Goal: Check status: Check status

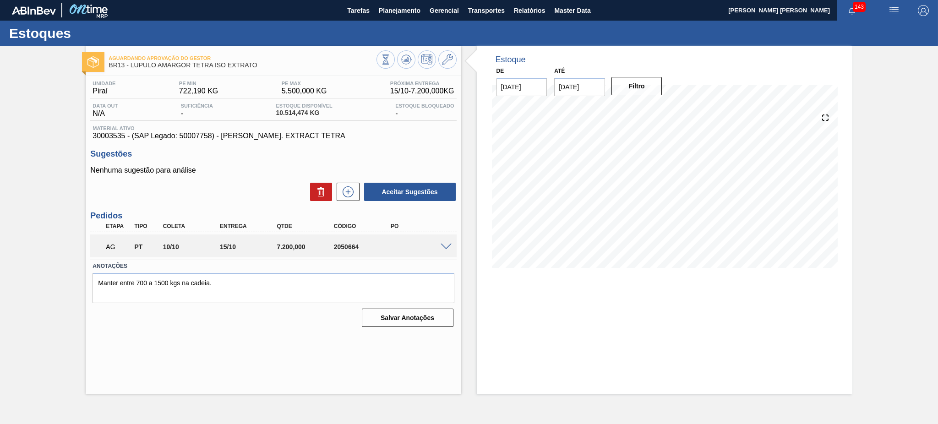
click at [442, 248] on span at bounding box center [446, 247] width 11 height 7
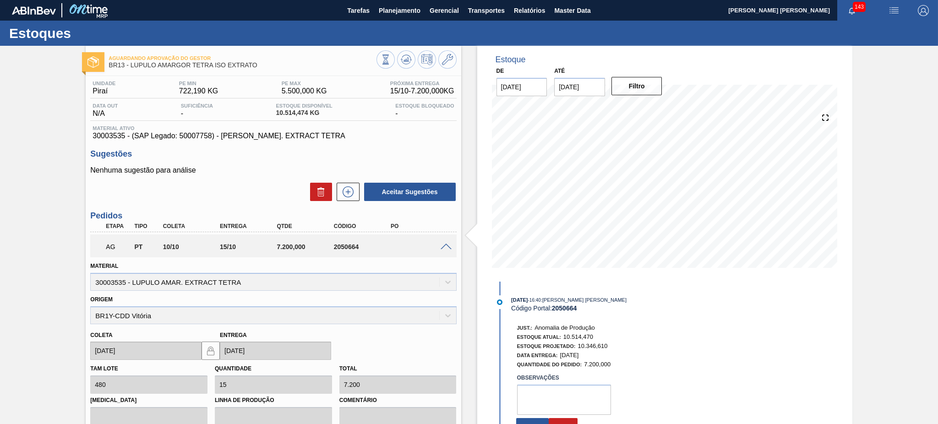
scroll to position [122, 0]
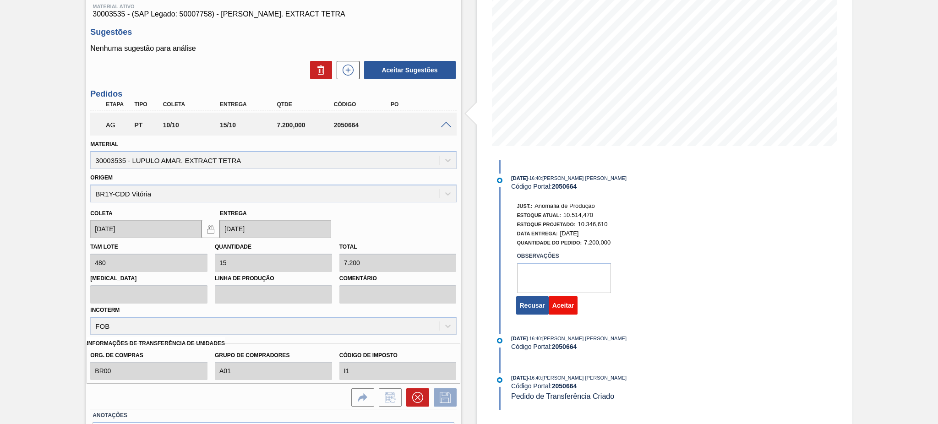
click at [562, 311] on button "Aceitar" at bounding box center [563, 305] width 29 height 18
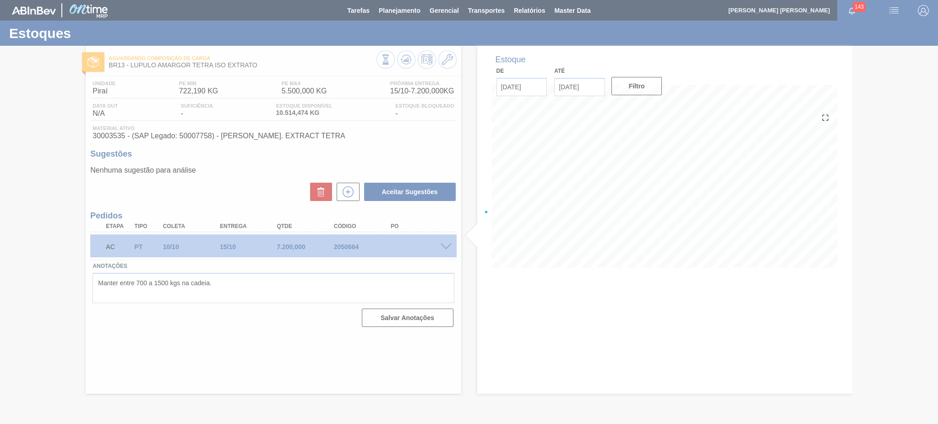
scroll to position [0, 0]
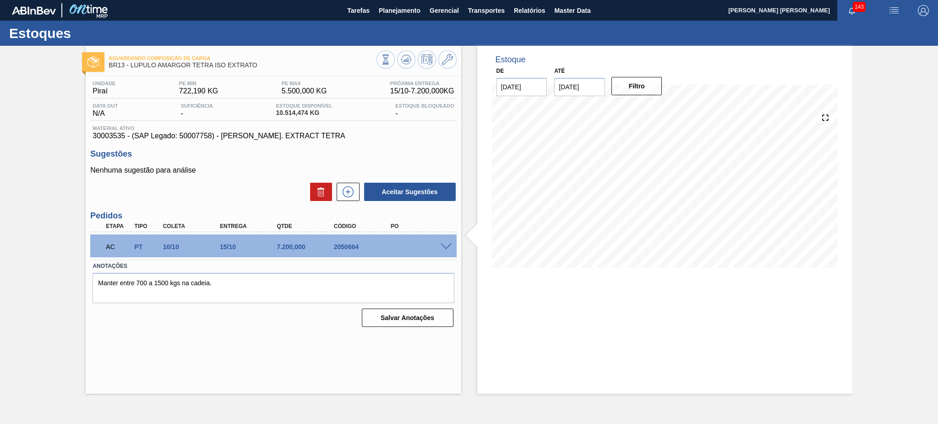
click at [441, 244] on span at bounding box center [446, 247] width 11 height 7
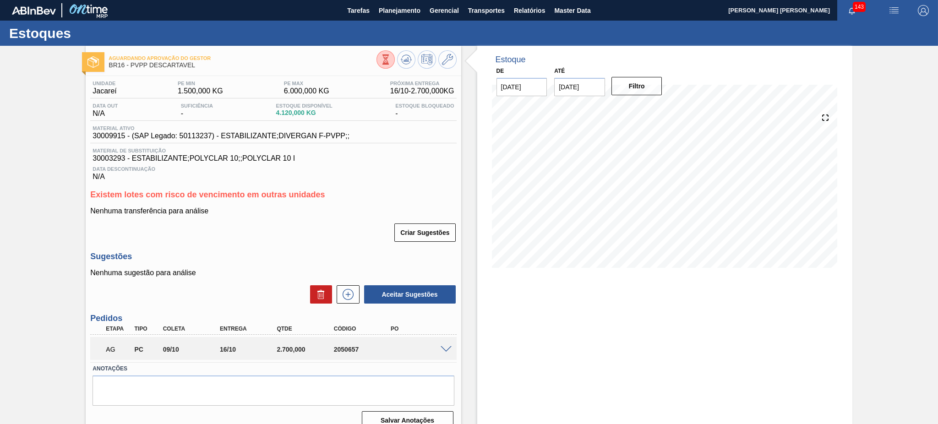
click at [446, 349] on span at bounding box center [446, 349] width 11 height 7
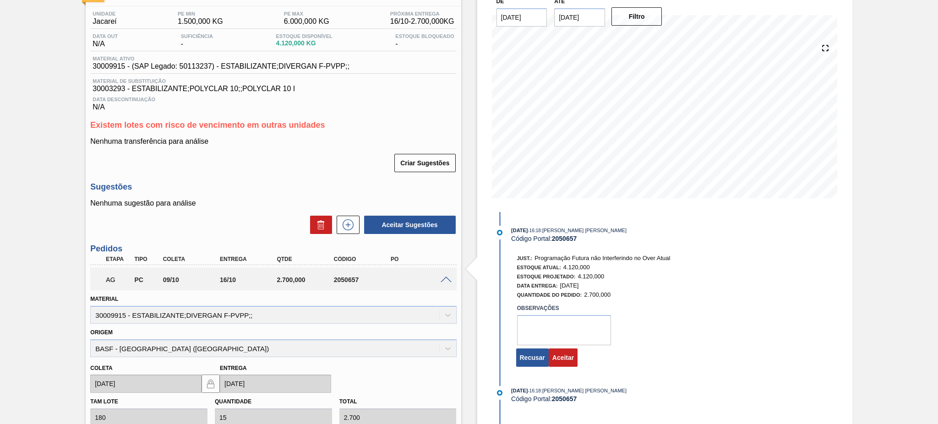
scroll to position [122, 0]
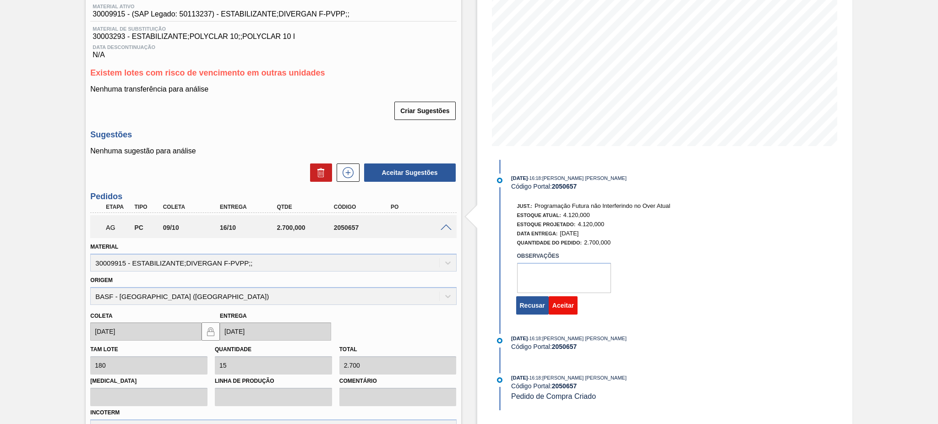
click at [562, 313] on button "Aceitar" at bounding box center [563, 305] width 29 height 18
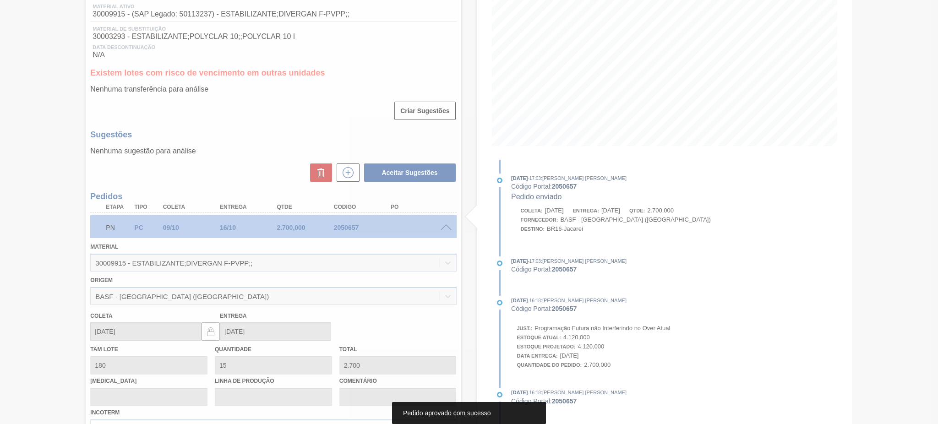
scroll to position [12, 0]
